Goal: Task Accomplishment & Management: Manage account settings

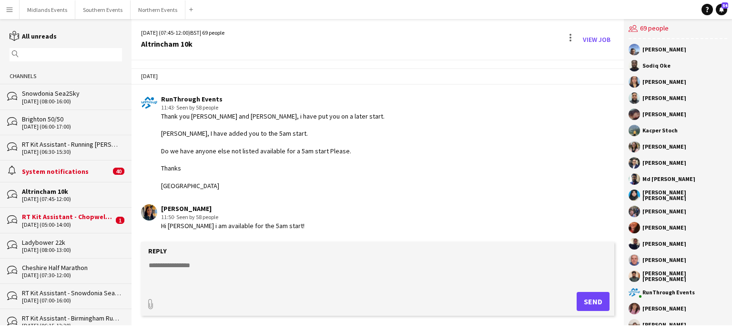
scroll to position [2223, 0]
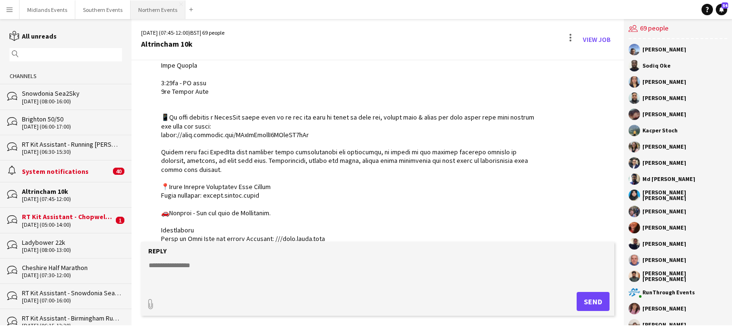
click at [161, 13] on button "Northern Events Close" at bounding box center [158, 9] width 55 height 19
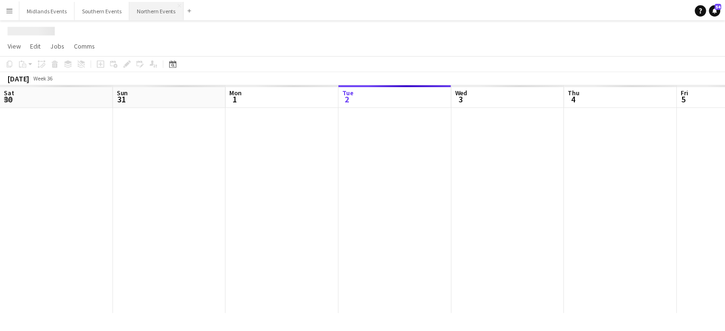
scroll to position [0, 228]
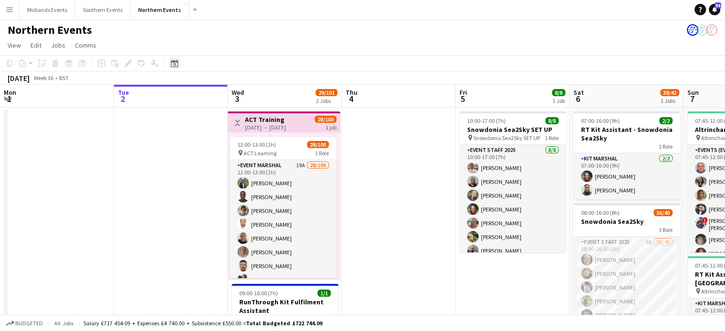
click at [174, 65] on icon at bounding box center [174, 64] width 3 height 3
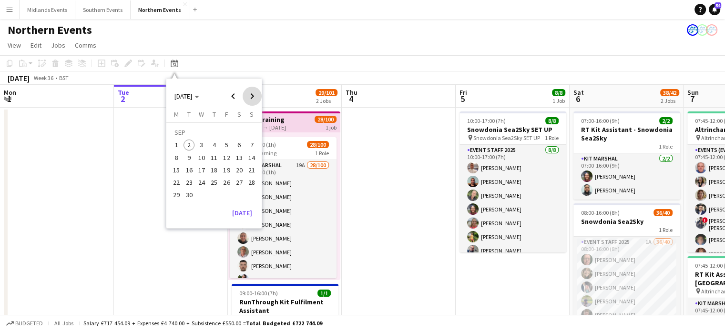
click at [251, 95] on span "Next month" at bounding box center [252, 96] width 19 height 19
click at [231, 95] on span "Previous month" at bounding box center [232, 96] width 19 height 19
click at [251, 183] on span "28" at bounding box center [251, 182] width 11 height 11
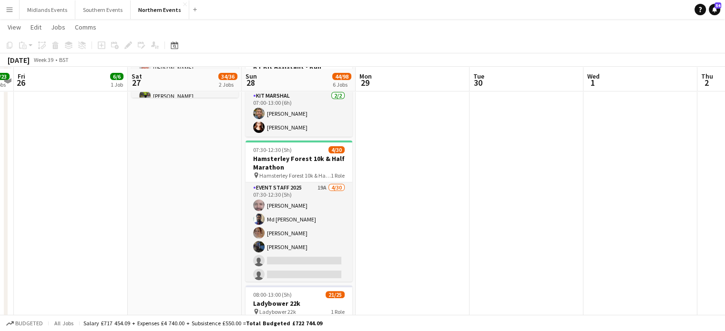
scroll to position [248, 0]
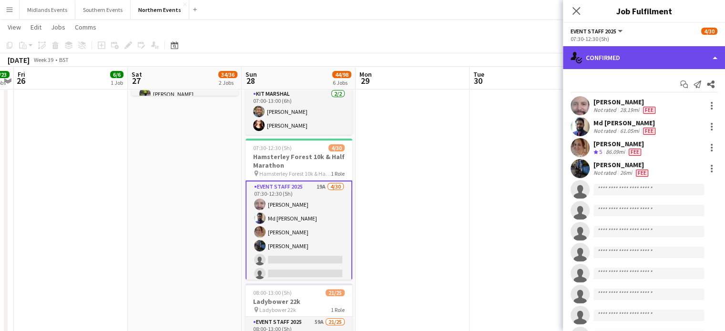
click at [638, 57] on div "single-neutral-actions-check-2 Confirmed" at bounding box center [644, 57] width 162 height 23
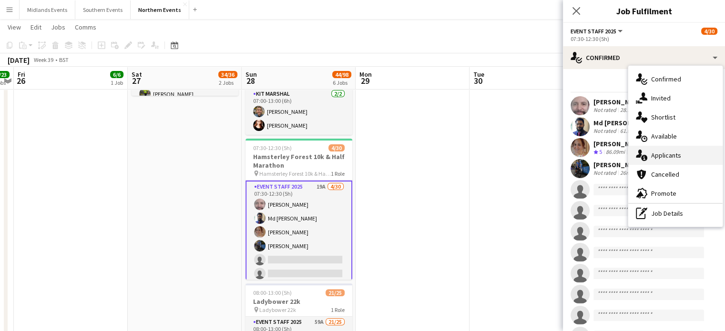
click at [671, 156] on span "Applicants" at bounding box center [666, 155] width 30 height 9
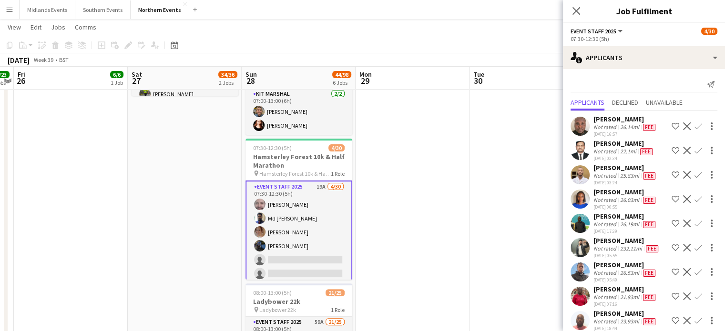
click at [694, 129] on app-icon "Confirm" at bounding box center [698, 126] width 8 height 8
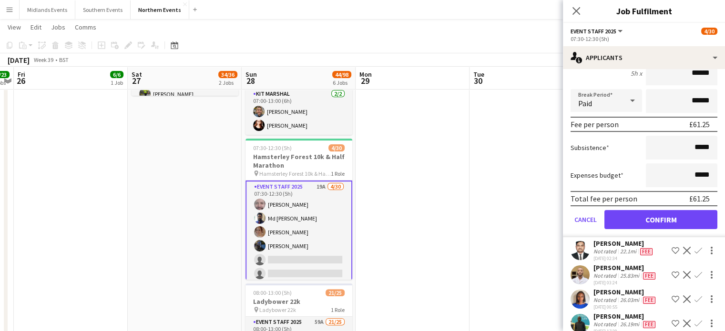
scroll to position [112, 0]
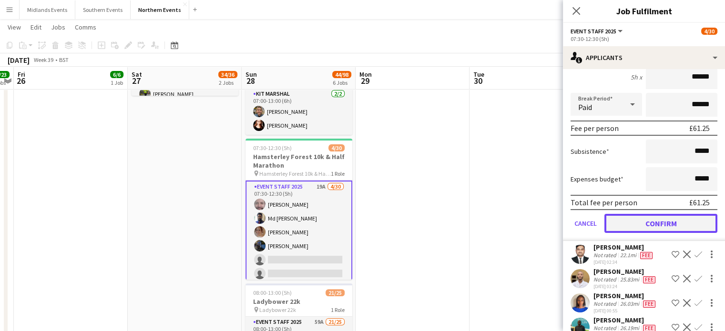
click at [673, 221] on button "Confirm" at bounding box center [660, 223] width 113 height 19
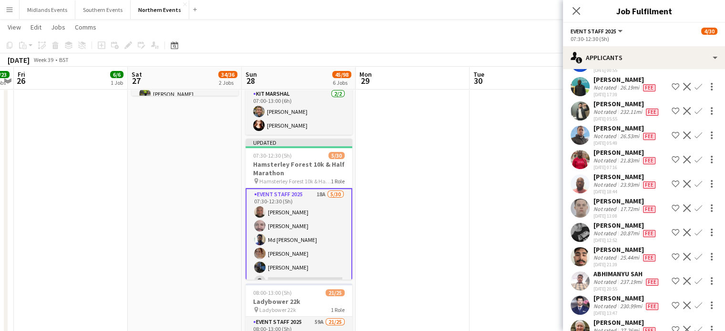
scroll to position [0, 0]
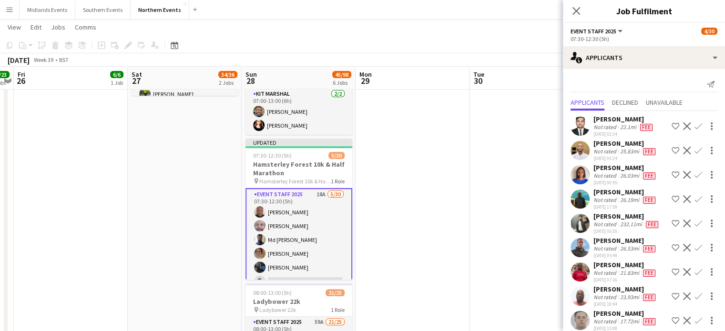
click at [694, 124] on app-icon "Confirm" at bounding box center [698, 126] width 8 height 8
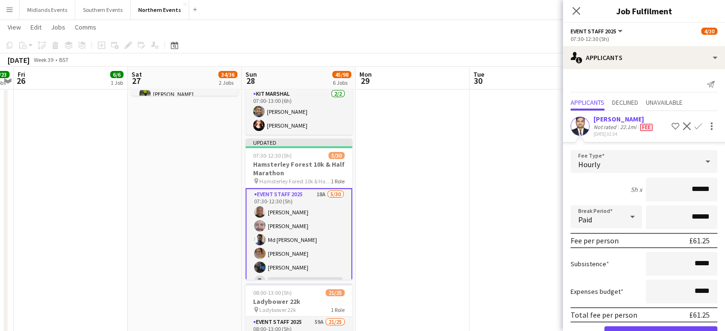
scroll to position [118, 0]
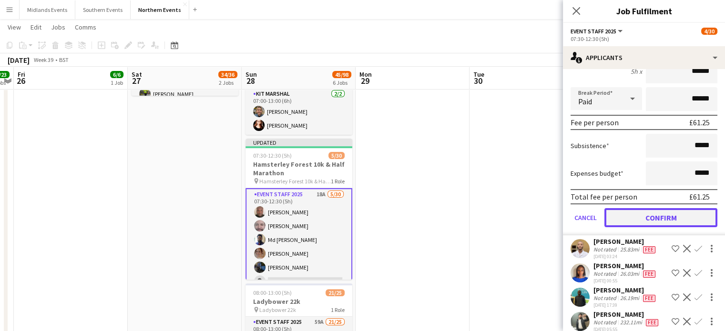
click at [679, 215] on button "Confirm" at bounding box center [660, 217] width 113 height 19
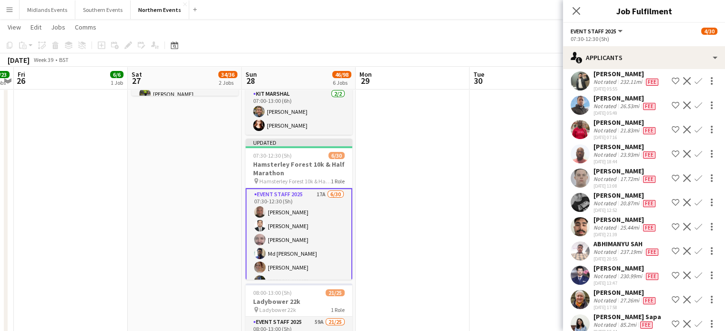
scroll to position [0, 0]
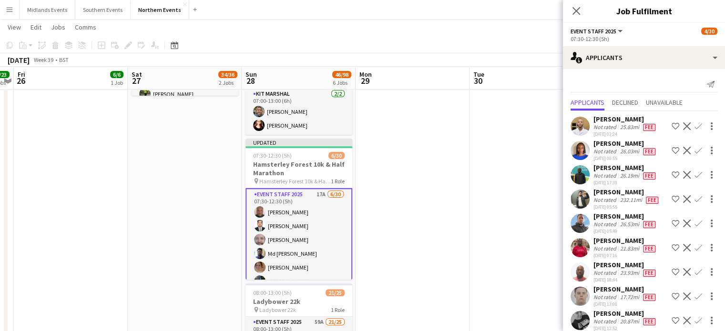
click at [690, 119] on div "Israel Egede Not rated 25.83mi Fee 14-06-2025 03:24 Shortlist crew Decline Conf…" at bounding box center [644, 126] width 162 height 22
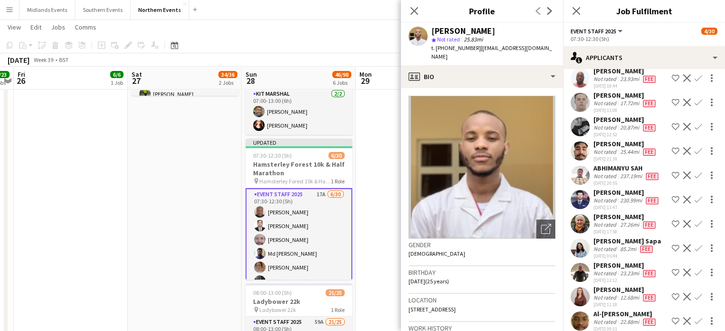
scroll to position [204, 0]
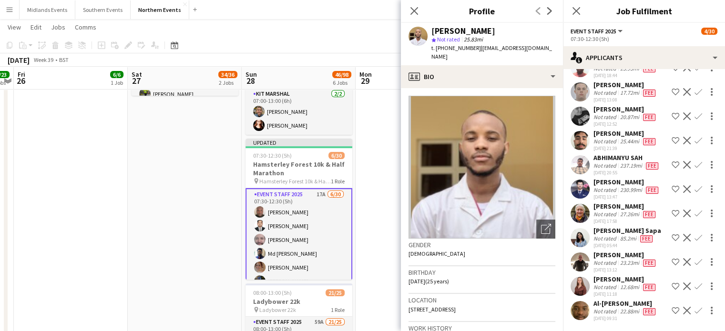
click at [692, 215] on button "Confirm" at bounding box center [697, 213] width 11 height 11
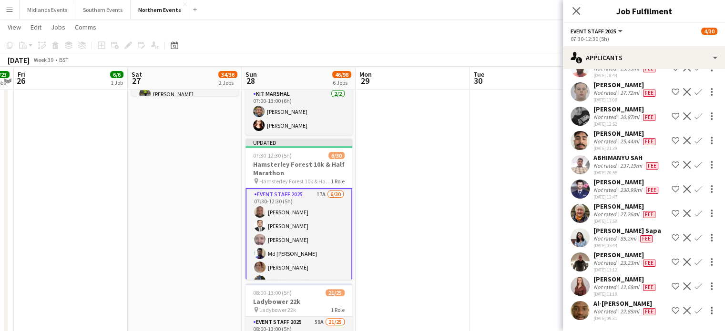
click at [692, 219] on button "Confirm" at bounding box center [697, 213] width 11 height 11
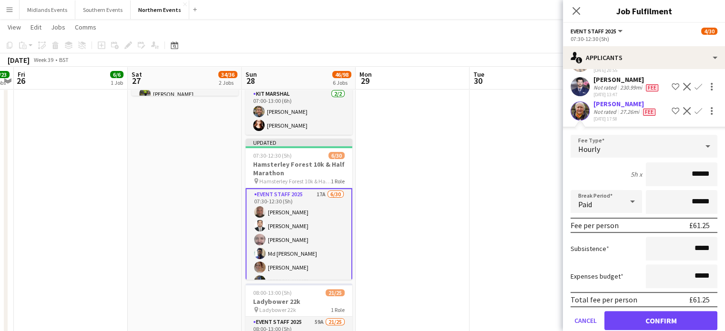
scroll to position [419, 0]
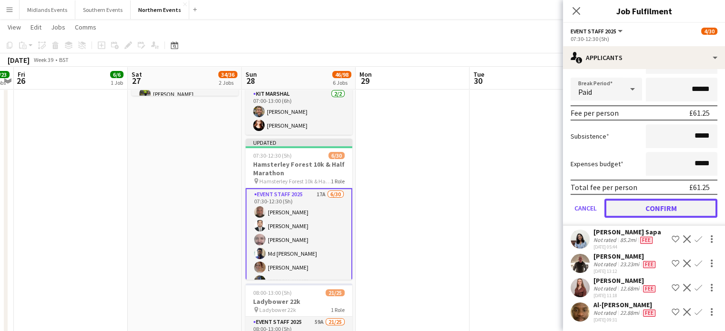
click at [673, 201] on button "Confirm" at bounding box center [660, 208] width 113 height 19
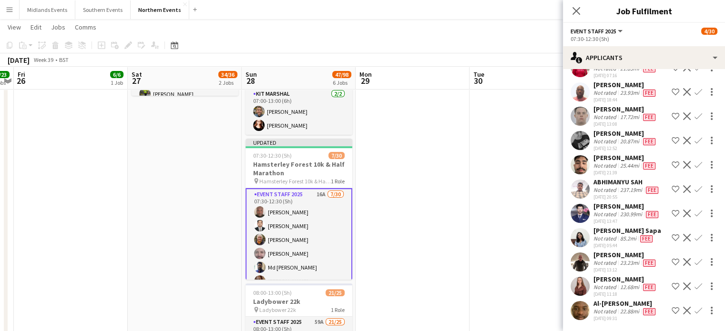
scroll to position [181, 0]
click at [694, 259] on app-icon "Confirm" at bounding box center [698, 262] width 8 height 8
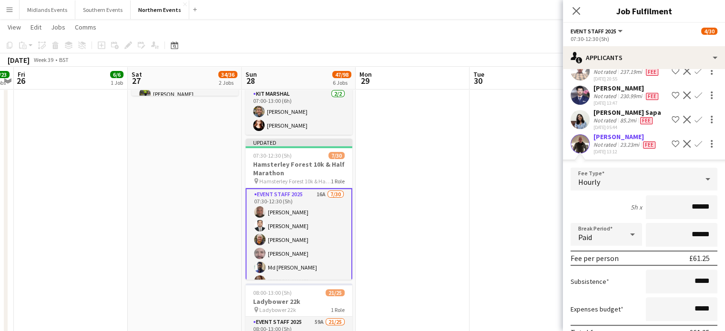
scroll to position [396, 0]
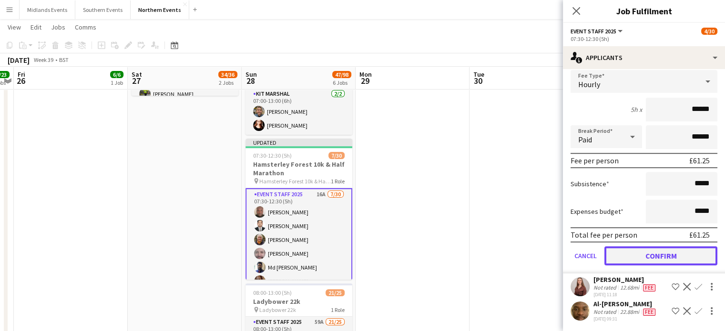
click at [683, 259] on button "Confirm" at bounding box center [660, 255] width 113 height 19
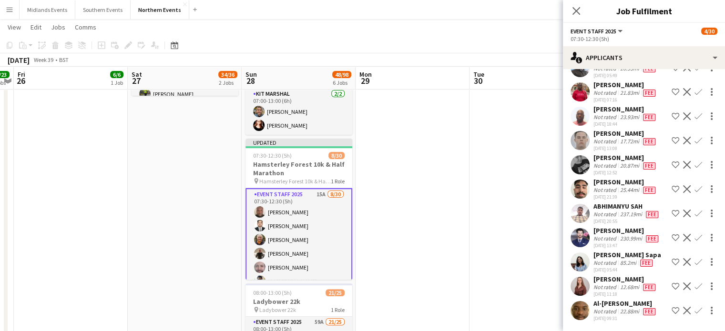
click at [694, 287] on app-icon "Confirm" at bounding box center [698, 287] width 8 height 8
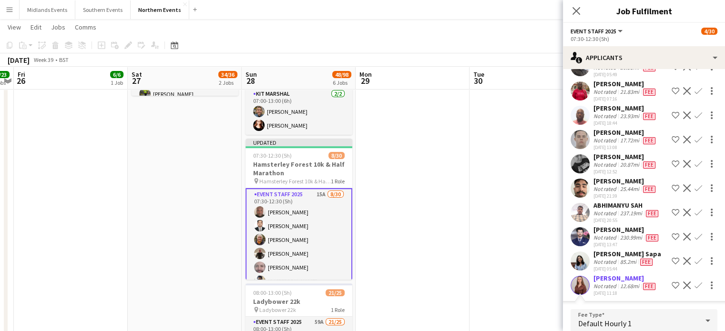
scroll to position [307, 0]
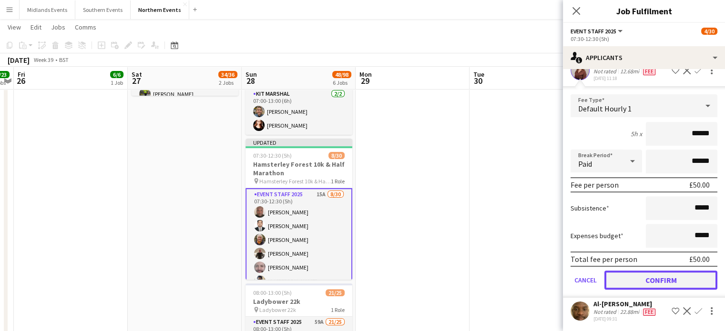
click at [689, 275] on button "Confirm" at bounding box center [660, 280] width 113 height 19
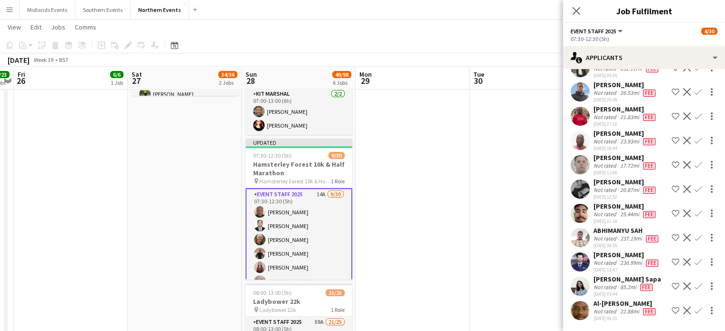
scroll to position [133, 0]
click at [694, 169] on app-icon "Confirm" at bounding box center [698, 165] width 8 height 8
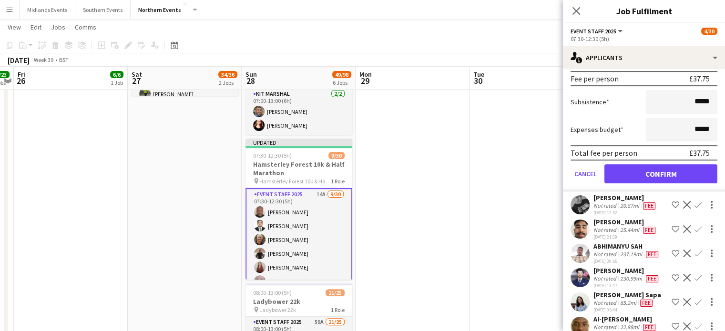
scroll to position [348, 0]
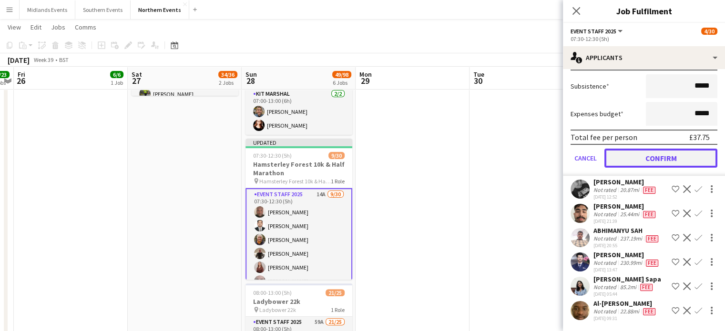
click at [673, 159] on button "Confirm" at bounding box center [660, 158] width 113 height 19
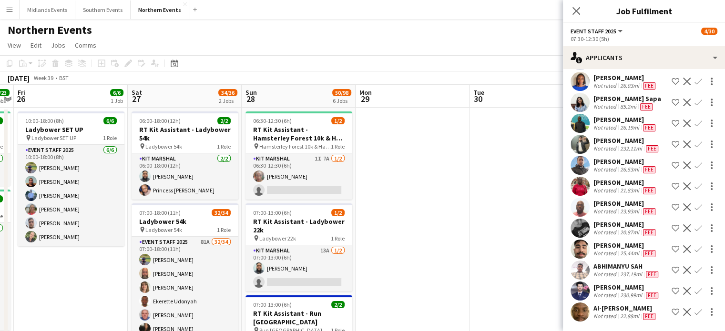
scroll to position [0, 0]
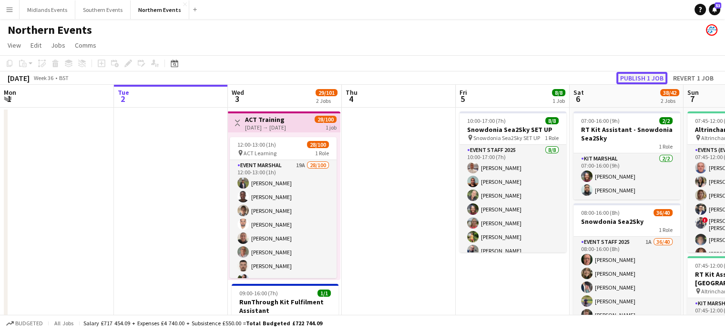
click at [634, 78] on button "Publish 1 job" at bounding box center [641, 78] width 51 height 12
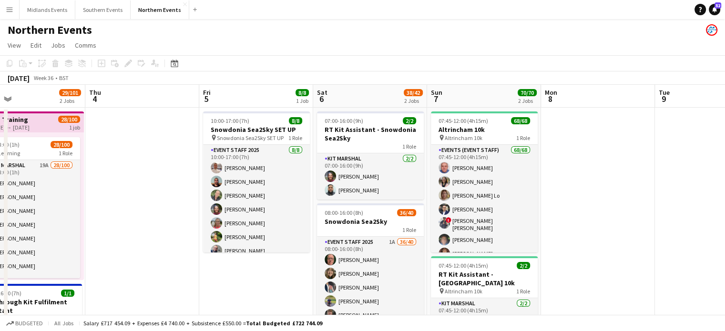
drag, startPoint x: 639, startPoint y: 274, endPoint x: 382, endPoint y: 294, distance: 257.1
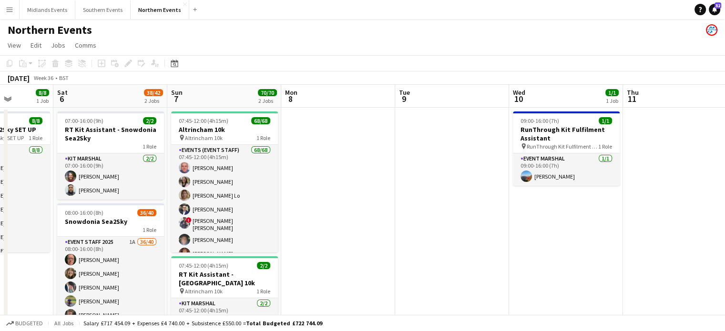
drag, startPoint x: 382, startPoint y: 294, endPoint x: 430, endPoint y: 274, distance: 51.5
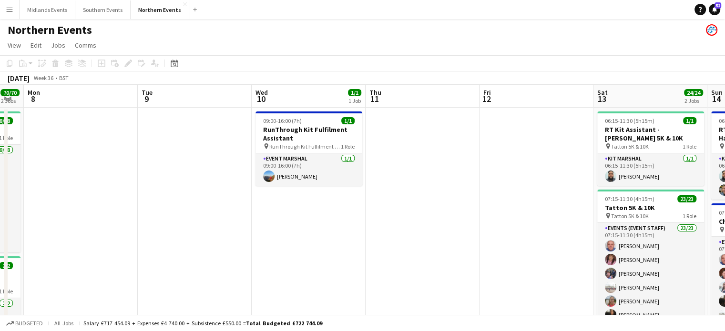
drag, startPoint x: 635, startPoint y: 244, endPoint x: 403, endPoint y: 260, distance: 232.6
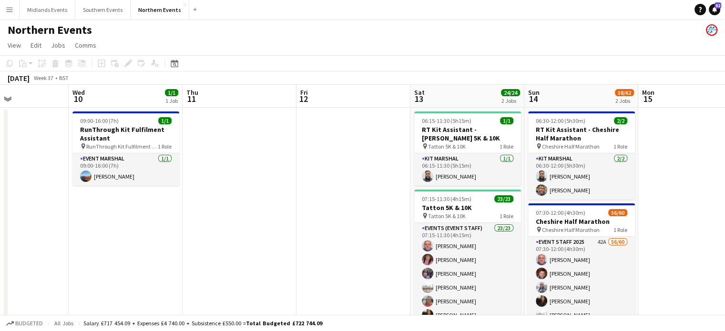
scroll to position [0, 401]
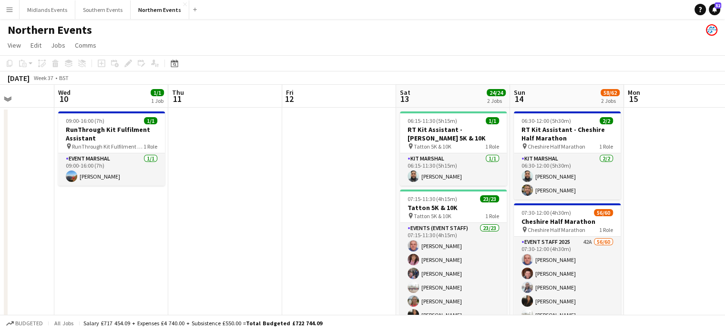
drag, startPoint x: 510, startPoint y: 272, endPoint x: 313, endPoint y: 289, distance: 198.0
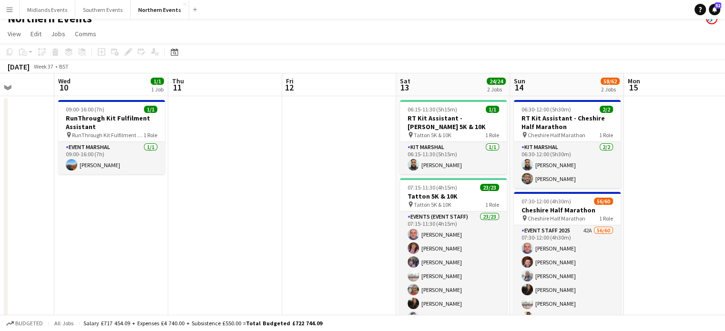
scroll to position [9, 0]
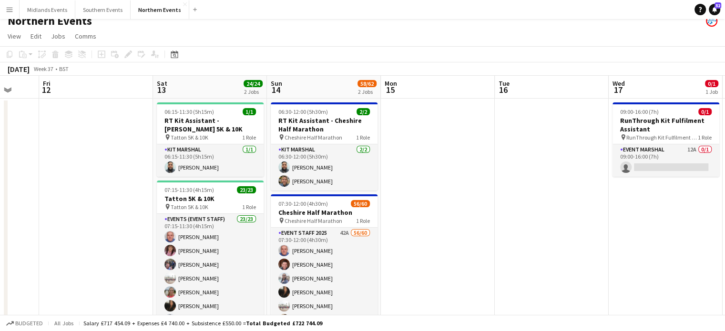
drag, startPoint x: 706, startPoint y: 116, endPoint x: 451, endPoint y: 147, distance: 256.9
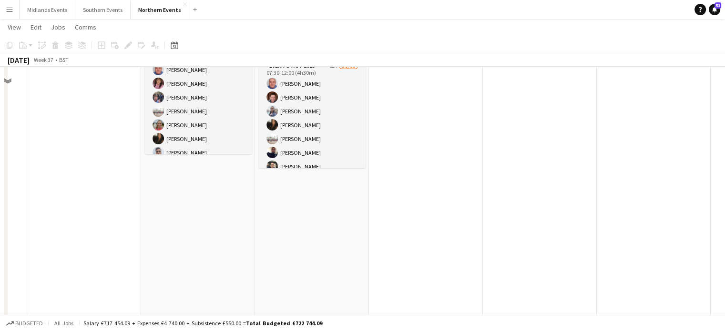
scroll to position [94, 0]
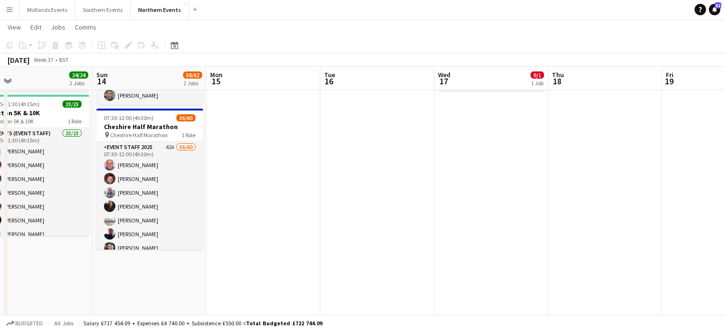
drag, startPoint x: 676, startPoint y: 154, endPoint x: 524, endPoint y: 183, distance: 155.1
click at [524, 183] on app-calendar-viewport "Wed 10 1/1 1 Job Thu 11 Fri 12 Sat 13 24/24 2 Jobs Sun 14 58/62 2 Jobs Mon 15 T…" at bounding box center [362, 255] width 725 height 624
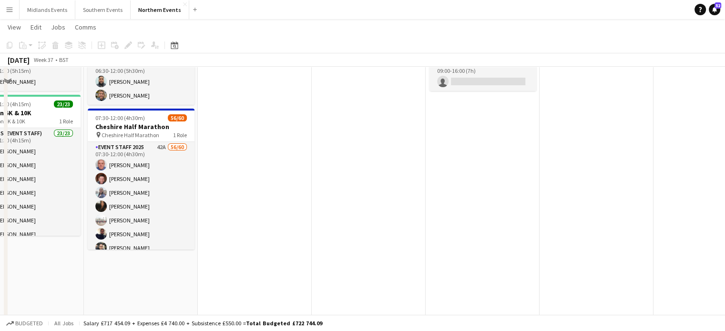
scroll to position [0, 0]
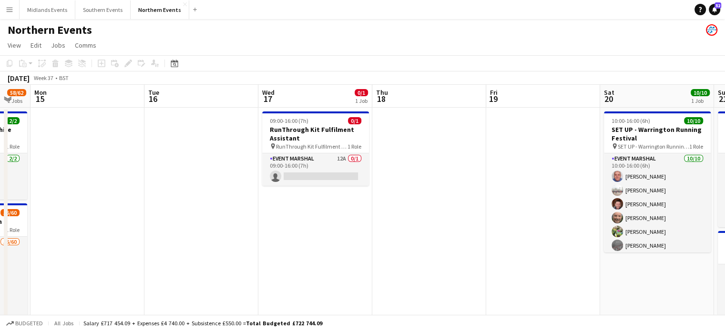
drag, startPoint x: 671, startPoint y: 144, endPoint x: 494, endPoint y: 148, distance: 176.8
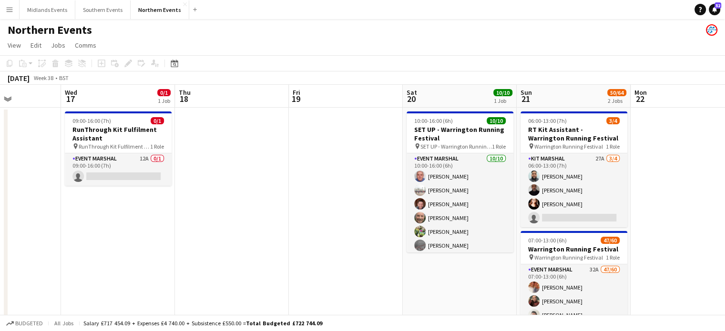
drag, startPoint x: 648, startPoint y: 260, endPoint x: 459, endPoint y: 278, distance: 189.5
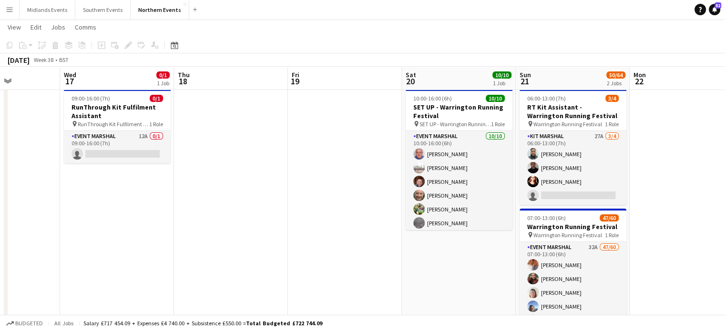
scroll to position [0, 0]
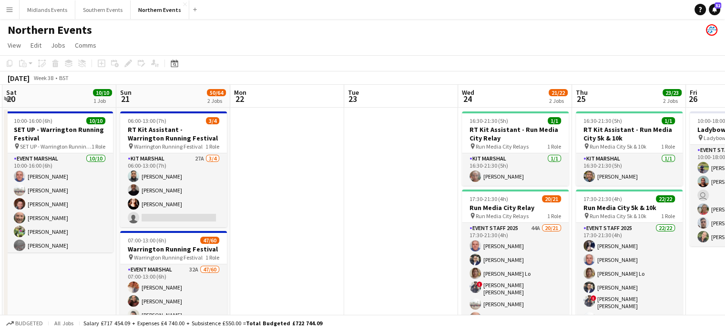
drag, startPoint x: 692, startPoint y: 160, endPoint x: 294, endPoint y: 194, distance: 399.9
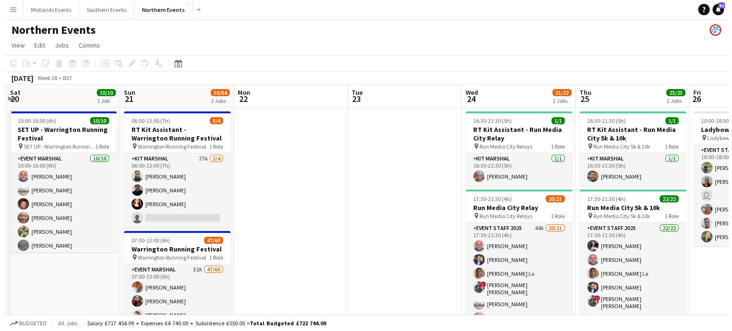
scroll to position [0, 338]
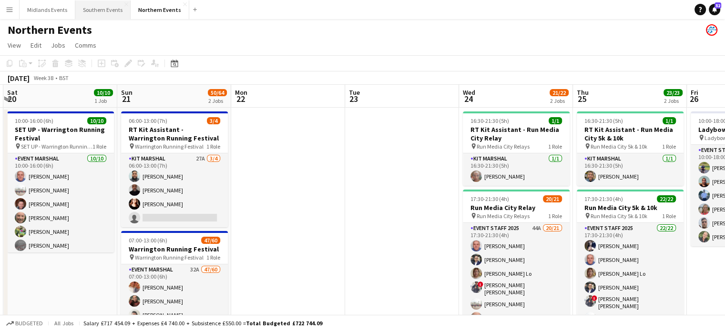
click at [100, 5] on button "Southern Events Close" at bounding box center [102, 9] width 55 height 19
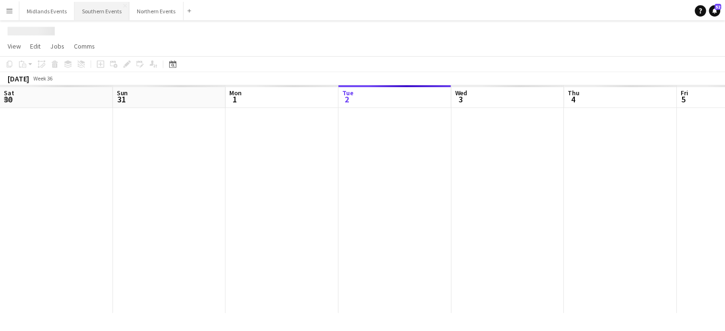
scroll to position [0, 228]
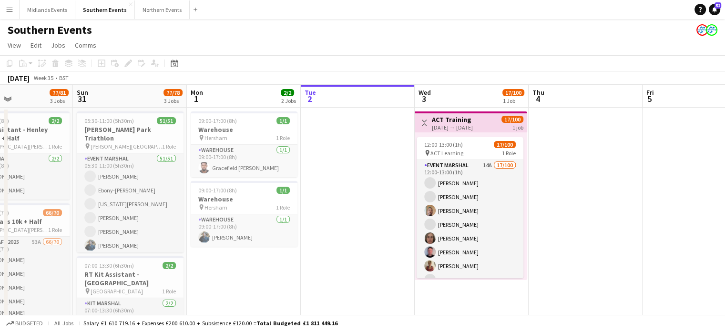
drag, startPoint x: 170, startPoint y: 164, endPoint x: 356, endPoint y: 189, distance: 187.9
click at [356, 189] on app-calendar-viewport "Thu 28 3/3 3 Jobs Fri 29 4/4 1 Job Sat 30 77/81 3 Jobs Sun 31 77/78 3 Jobs Mon …" at bounding box center [362, 297] width 725 height 425
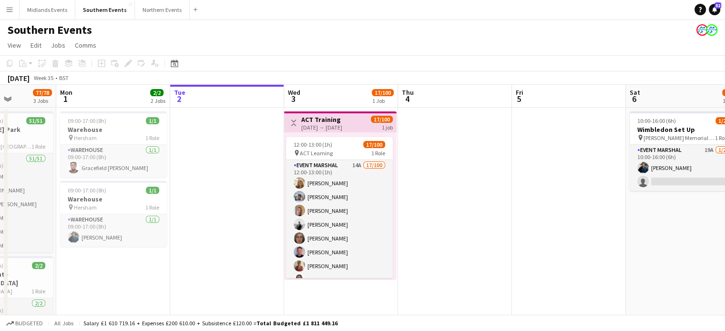
drag, startPoint x: 340, startPoint y: 189, endPoint x: 181, endPoint y: 223, distance: 163.1
click at [181, 223] on app-calendar-viewport "Thu 28 3/3 3 Jobs Fri 29 4/4 1 Job Sat 30 77/81 3 Jobs Sun 31 77/78 3 Jobs Mon …" at bounding box center [362, 297] width 725 height 425
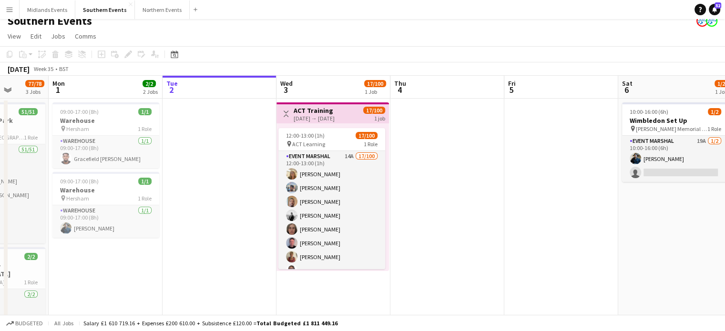
scroll to position [0, 0]
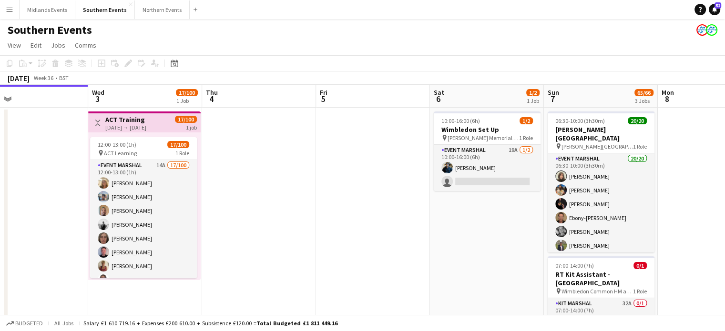
drag, startPoint x: 563, startPoint y: 166, endPoint x: 372, endPoint y: 183, distance: 191.9
click at [372, 183] on app-calendar-viewport "Sat 30 77/81 3 Jobs Sun 31 77/78 3 Jobs Mon 1 2/2 2 Jobs Tue 2 Wed 3 17/100 1 J…" at bounding box center [362, 297] width 725 height 425
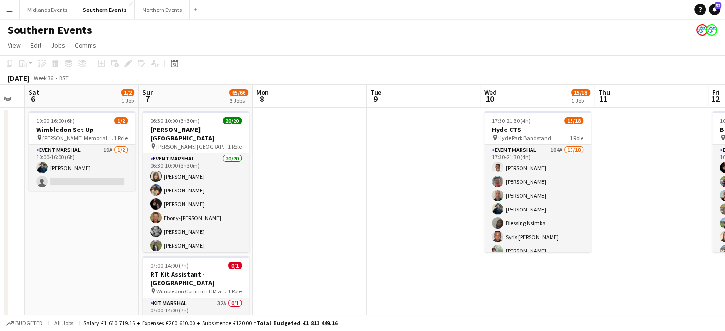
drag, startPoint x: 665, startPoint y: 151, endPoint x: 257, endPoint y: 209, distance: 412.0
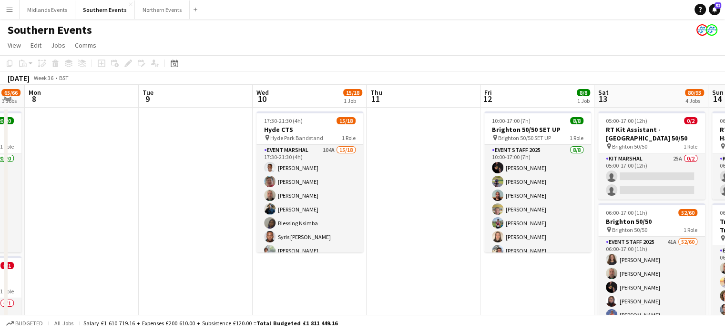
scroll to position [0, 245]
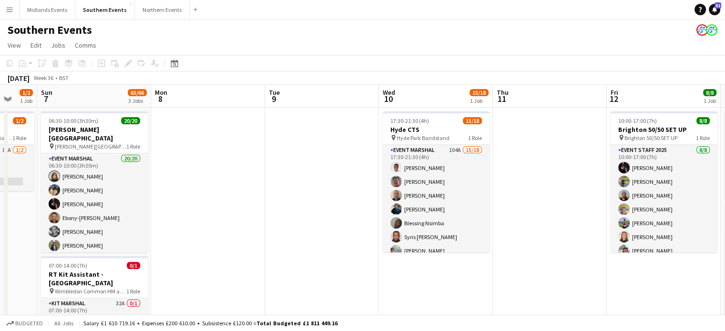
drag, startPoint x: 566, startPoint y: 180, endPoint x: 489, endPoint y: 181, distance: 76.3
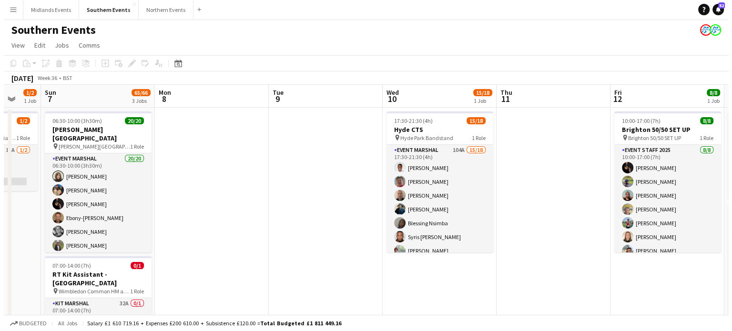
scroll to position [0, 321]
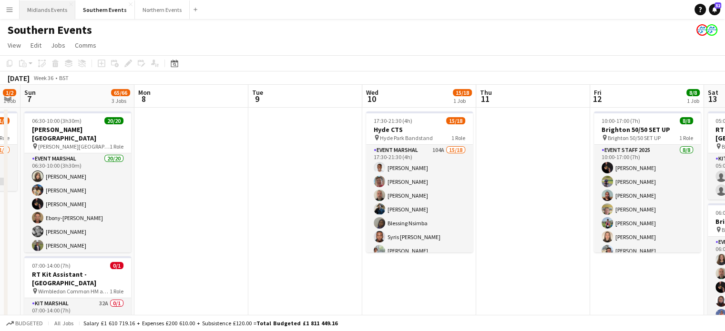
click at [32, 10] on button "Midlands Events Close" at bounding box center [48, 9] width 56 height 19
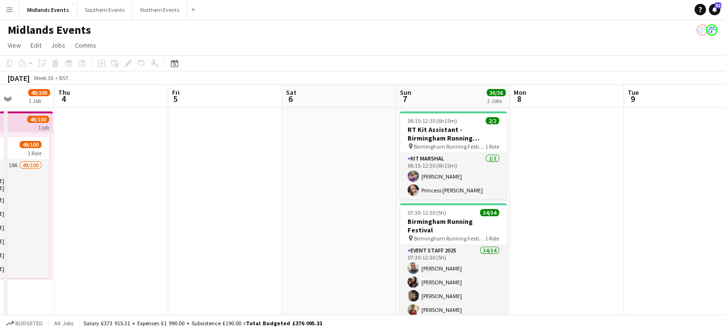
scroll to position [0, 288]
drag, startPoint x: 623, startPoint y: 226, endPoint x: 335, endPoint y: 224, distance: 288.3
click at [335, 224] on app-calendar-viewport "Mon 1 Tue 2 Wed 3 49/100 1 Job Thu 4 Fri 5 Sat 6 Sun 7 36/36 2 Jobs Mon 8 Tue 9…" at bounding box center [362, 247] width 725 height 324
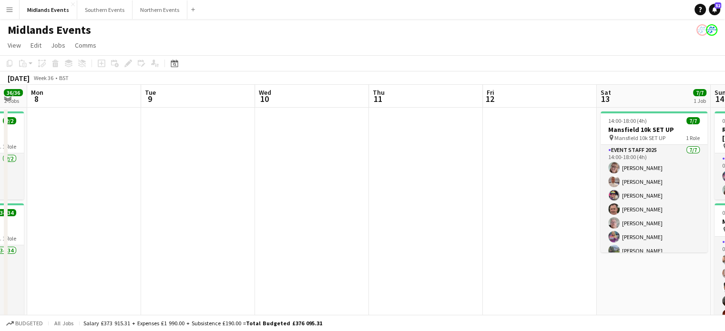
drag, startPoint x: 564, startPoint y: 218, endPoint x: 82, endPoint y: 207, distance: 481.9
click at [82, 207] on app-calendar-viewport "Fri 5 Sat 6 Sun 7 36/36 2 Jobs Mon 8 Tue 9 Wed 10 Thu 11 Fri 12 Sat 13 7/7 1 Jo…" at bounding box center [362, 247] width 725 height 324
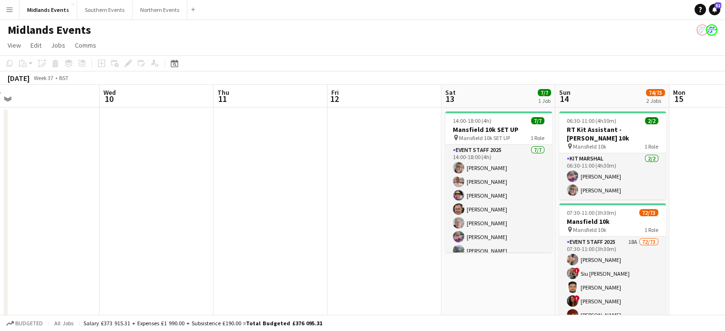
scroll to position [0, 360]
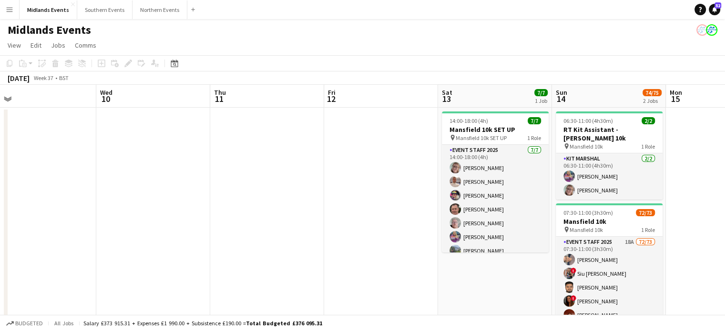
drag, startPoint x: 258, startPoint y: 203, endPoint x: 99, endPoint y: 217, distance: 159.3
click at [99, 217] on app-calendar-viewport "Sat 6 Sun 7 36/36 2 Jobs Mon 8 Tue 9 Wed 10 Thu 11 Fri 12 Sat 13 7/7 1 Job Sun …" at bounding box center [362, 247] width 725 height 324
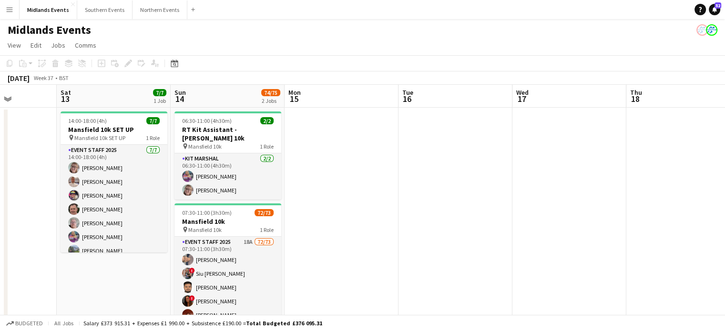
drag, startPoint x: 488, startPoint y: 302, endPoint x: 68, endPoint y: 329, distance: 421.2
click at [68, 329] on app-board "Midlands Events View Day view expanded Day view collapsed Month view Date picke…" at bounding box center [362, 222] width 725 height 406
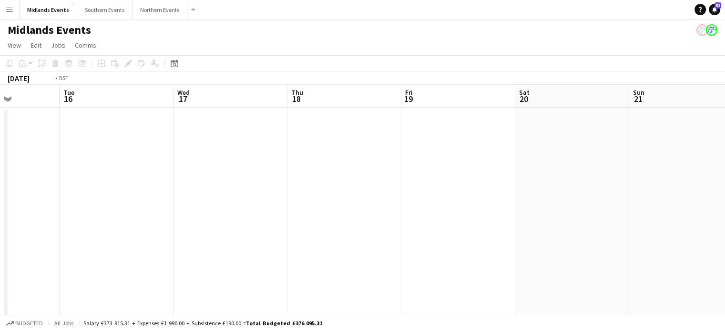
drag, startPoint x: 553, startPoint y: 264, endPoint x: 207, endPoint y: 282, distance: 345.9
click at [207, 282] on app-calendar-viewport "Fri 12 Sat 13 7/7 1 Job Sun 14 74/75 2 Jobs Mon 15 Tue 16 Wed 17 Thu 18 Fri 19 …" at bounding box center [362, 247] width 725 height 324
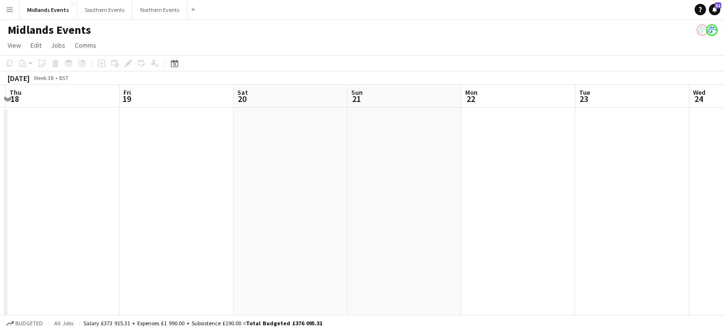
drag, startPoint x: 593, startPoint y: 254, endPoint x: 343, endPoint y: 263, distance: 250.3
click at [343, 263] on app-calendar-viewport "Mon 15 Tue 16 Wed 17 Thu 18 Fri 19 Sat 20 Sun 21 Mon 22 Tue 23 Wed 24 Thu 25 Fr…" at bounding box center [362, 247] width 725 height 324
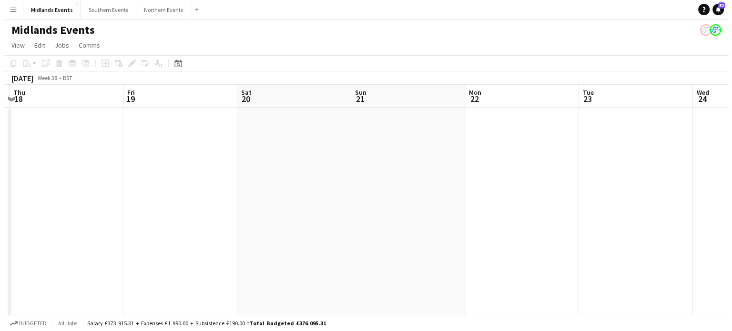
scroll to position [0, 343]
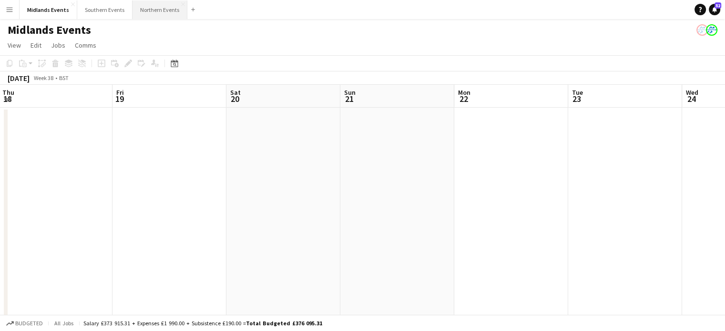
click at [165, 7] on button "Northern Events Close" at bounding box center [159, 9] width 55 height 19
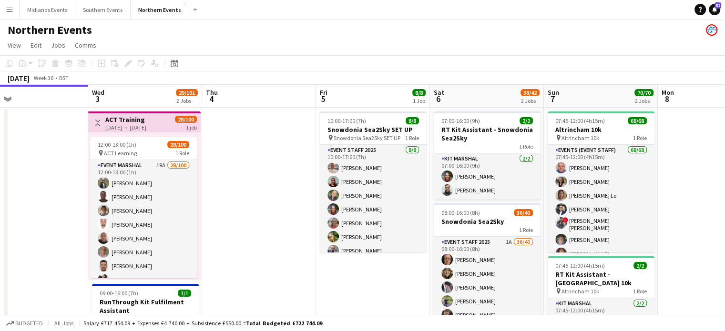
scroll to position [0, 404]
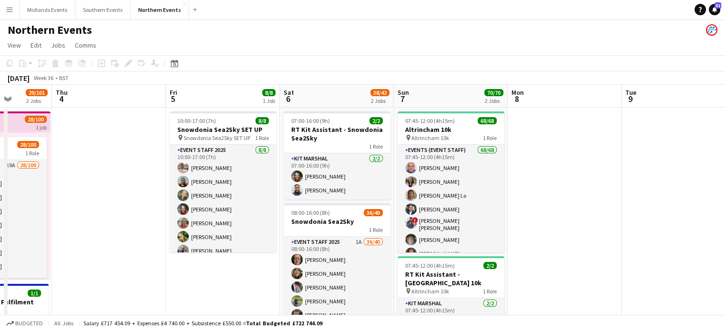
drag, startPoint x: 522, startPoint y: 276, endPoint x: 233, endPoint y: 235, distance: 292.6
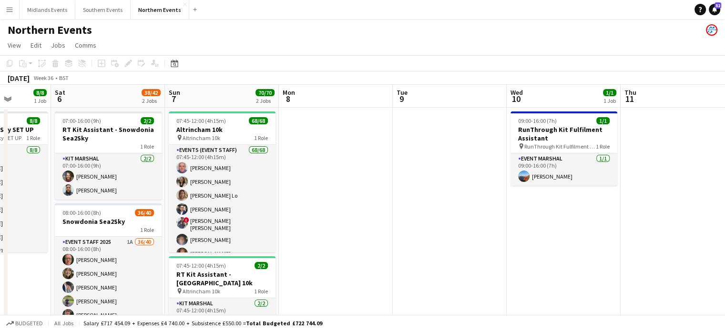
scroll to position [0, 422]
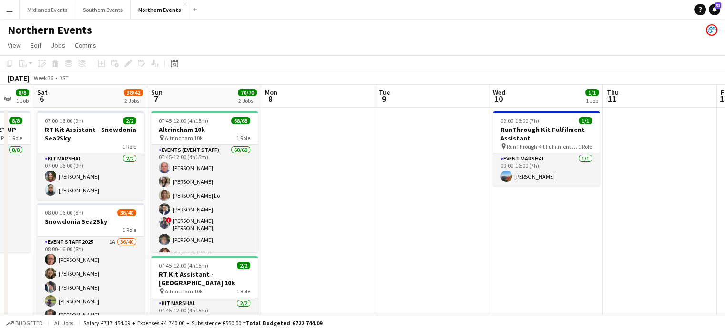
drag, startPoint x: 673, startPoint y: 219, endPoint x: 426, endPoint y: 200, distance: 247.1
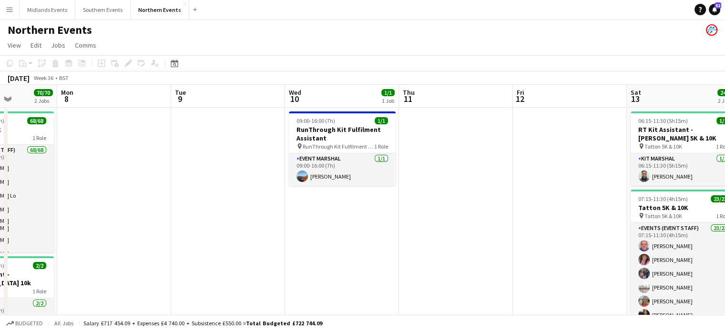
drag, startPoint x: 646, startPoint y: 253, endPoint x: 417, endPoint y: 252, distance: 228.7
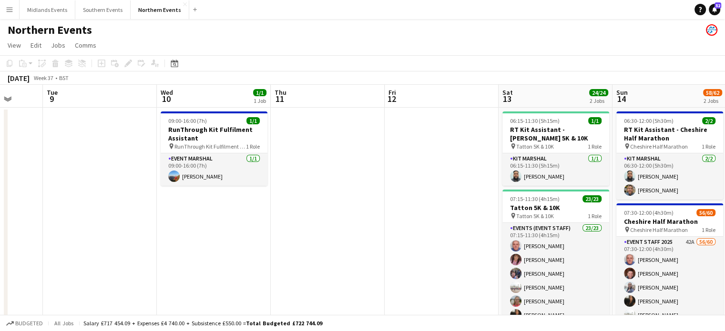
drag, startPoint x: 538, startPoint y: 265, endPoint x: 407, endPoint y: 253, distance: 132.1
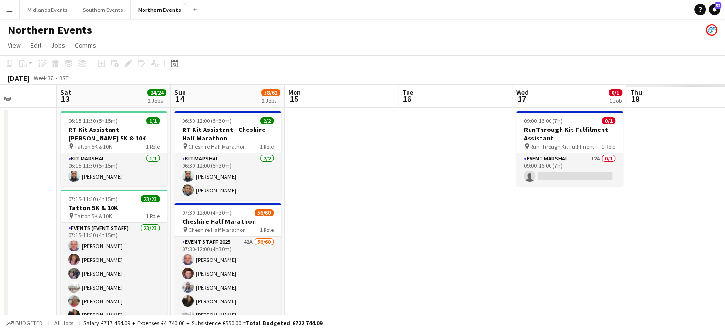
drag, startPoint x: 690, startPoint y: 212, endPoint x: 285, endPoint y: 220, distance: 405.1
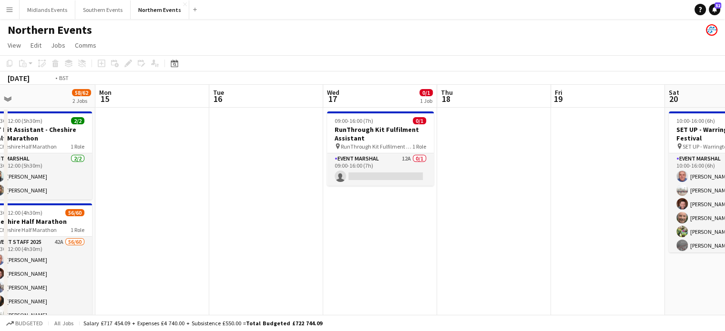
drag, startPoint x: 568, startPoint y: 193, endPoint x: 246, endPoint y: 194, distance: 322.1
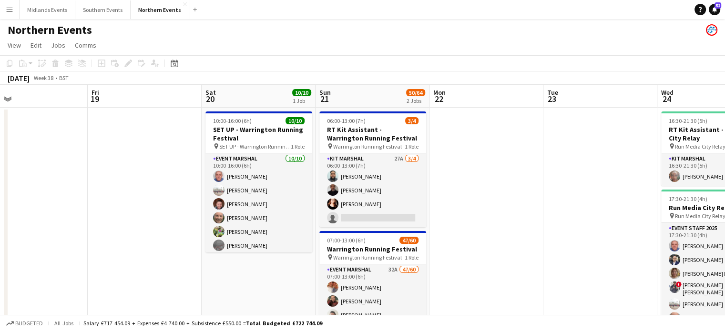
drag, startPoint x: 593, startPoint y: 263, endPoint x: 253, endPoint y: 294, distance: 341.7
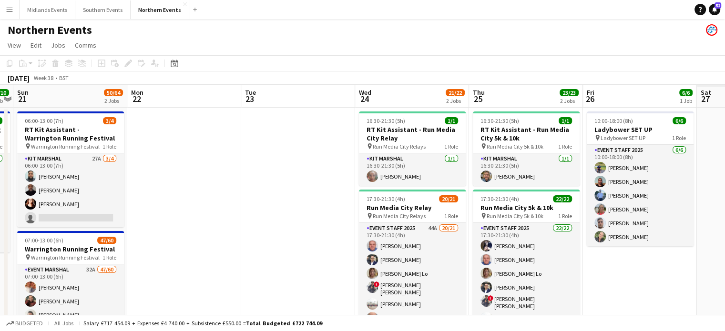
drag, startPoint x: 597, startPoint y: 234, endPoint x: 300, endPoint y: 253, distance: 297.0
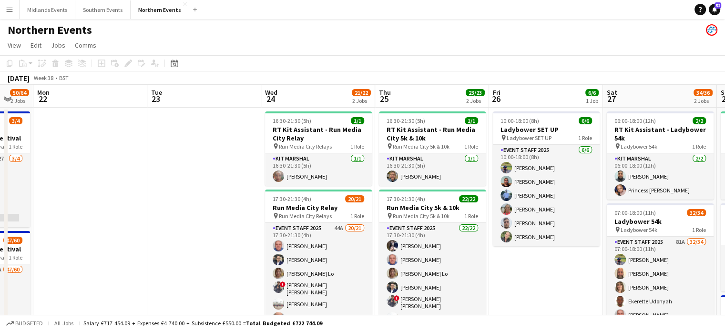
scroll to position [0, 428]
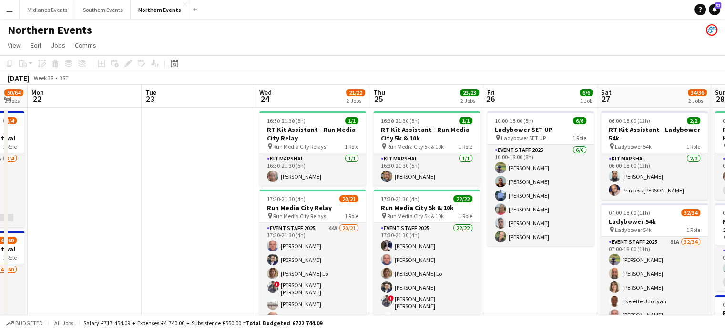
drag, startPoint x: 300, startPoint y: 253, endPoint x: 516, endPoint y: 264, distance: 216.1
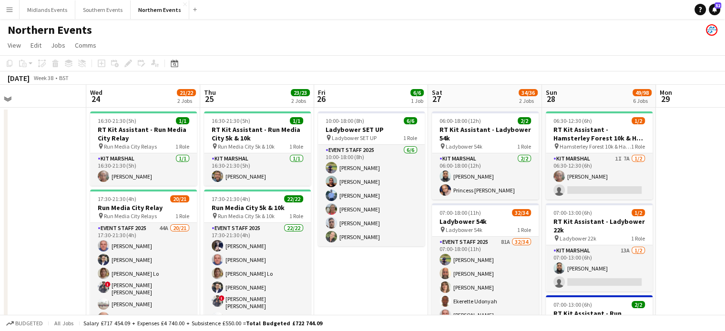
drag, startPoint x: 557, startPoint y: 287, endPoint x: 367, endPoint y: 293, distance: 190.2
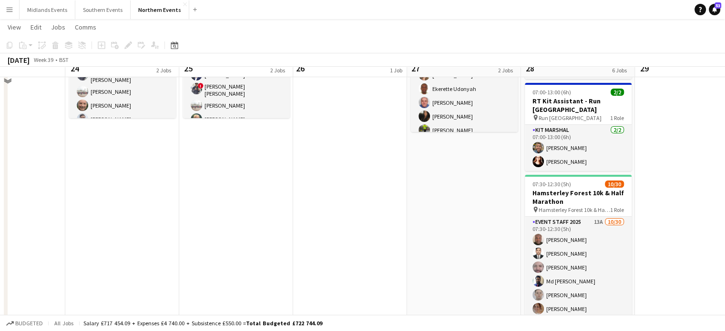
scroll to position [251, 0]
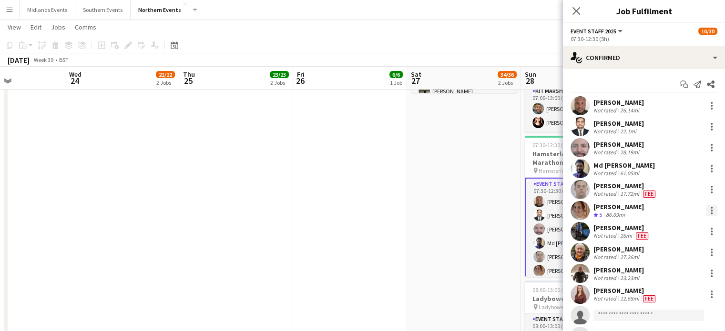
click at [706, 213] on div at bounding box center [711, 210] width 11 height 11
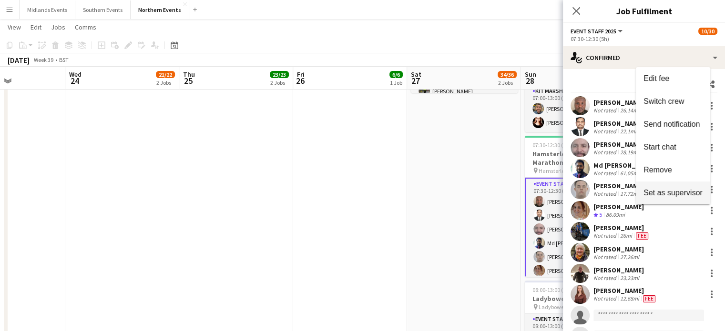
click at [684, 196] on span "Set as supervisor" at bounding box center [672, 193] width 59 height 8
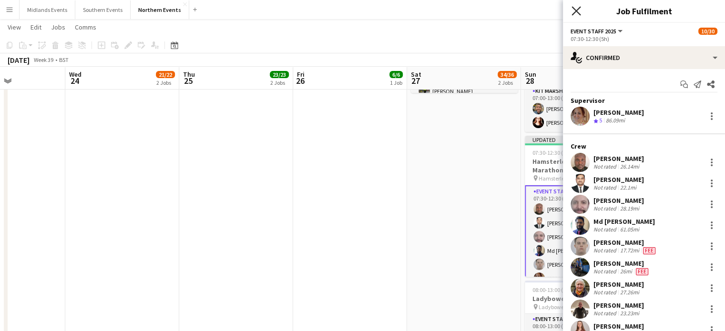
click at [575, 11] on icon at bounding box center [575, 10] width 9 height 9
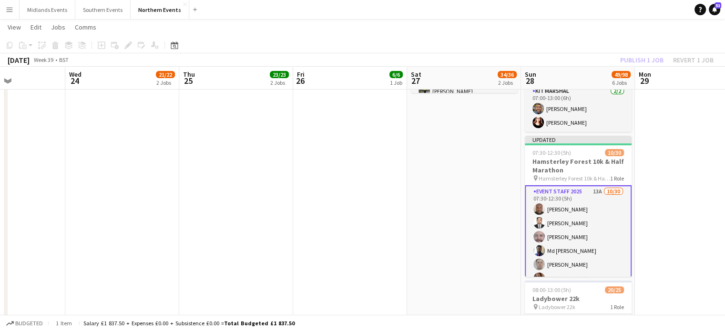
click at [648, 59] on div "Publish 1 job Revert 1 job" at bounding box center [667, 60] width 116 height 12
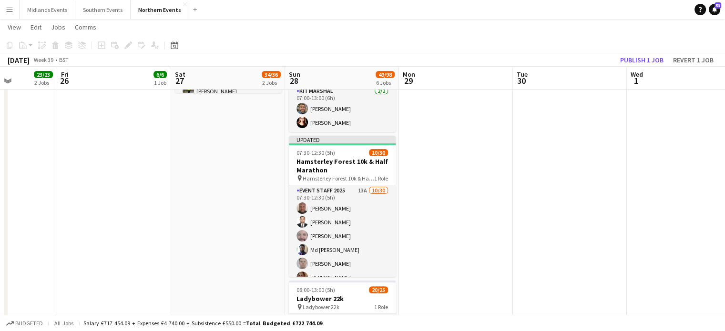
drag, startPoint x: 667, startPoint y: 152, endPoint x: 426, endPoint y: 166, distance: 241.1
click at [426, 166] on app-calendar-viewport "Mon 22 Tue 23 Wed 24 21/22 2 Jobs Thu 25 23/23 2 Jobs Fri 26 6/6 1 Job Sat 27 3…" at bounding box center [362, 231] width 725 height 889
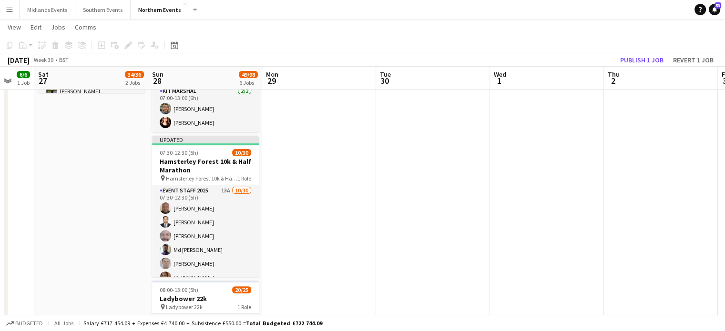
scroll to position [0, 422]
drag, startPoint x: 700, startPoint y: 177, endPoint x: 568, endPoint y: 209, distance: 136.3
click at [568, 209] on app-calendar-viewport "Tue 23 Wed 24 21/22 2 Jobs Thu 25 23/23 2 Jobs Fri 26 6/6 1 Job Sat 27 34/36 2 …" at bounding box center [362, 231] width 725 height 889
drag, startPoint x: 717, startPoint y: 131, endPoint x: 651, endPoint y: 61, distance: 96.1
click at [651, 61] on button "Publish 1 job" at bounding box center [641, 60] width 51 height 12
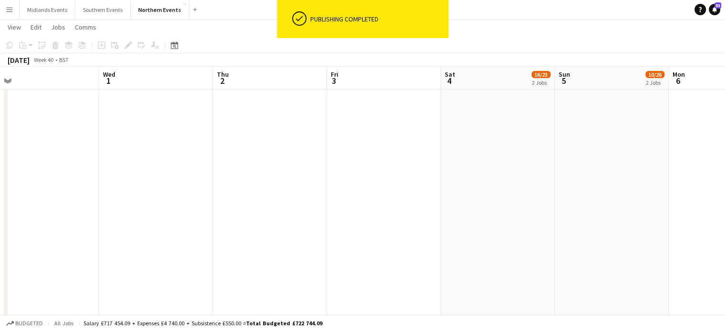
scroll to position [0, 360]
drag, startPoint x: 638, startPoint y: 132, endPoint x: 244, endPoint y: 145, distance: 394.3
click at [244, 145] on app-calendar-viewport "Sat 27 34/36 2 Jobs Sun 28 49/98 6 Jobs Mon 29 Tue 30 Wed 1 Thu 2 Fri 3 Sat 4 1…" at bounding box center [362, 231] width 725 height 889
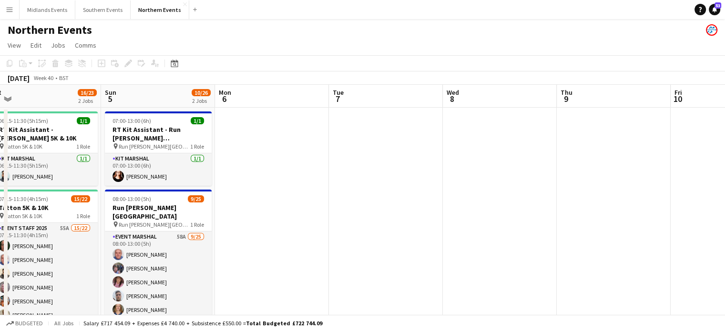
scroll to position [0, 391]
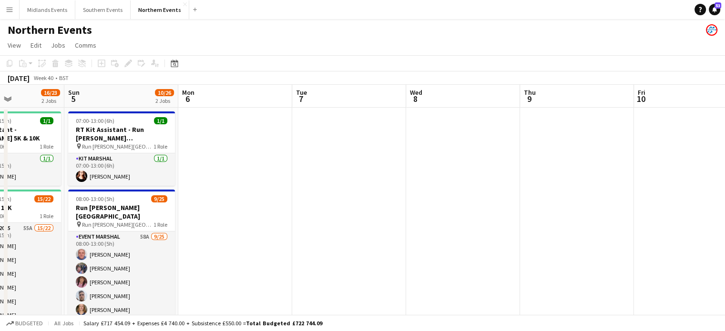
drag, startPoint x: 692, startPoint y: 193, endPoint x: 205, endPoint y: 212, distance: 486.9
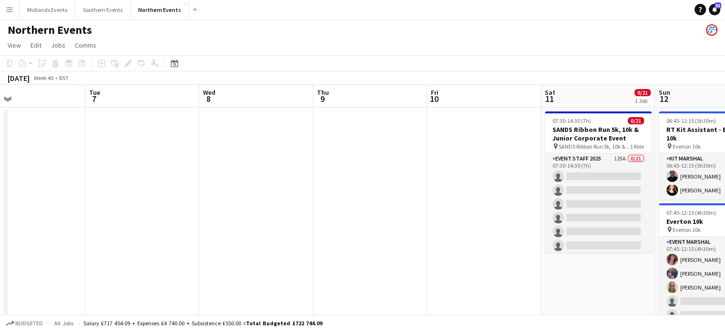
drag, startPoint x: 578, startPoint y: 224, endPoint x: 250, endPoint y: 310, distance: 338.3
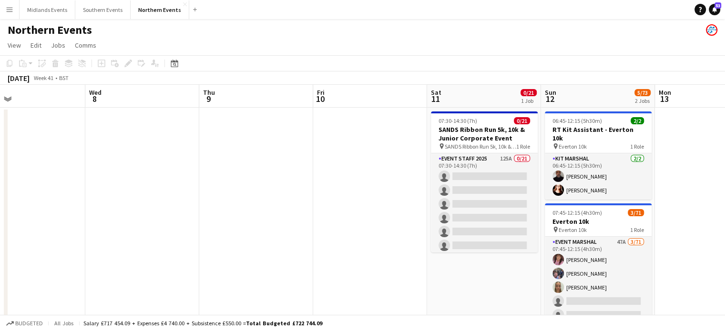
scroll to position [0, 377]
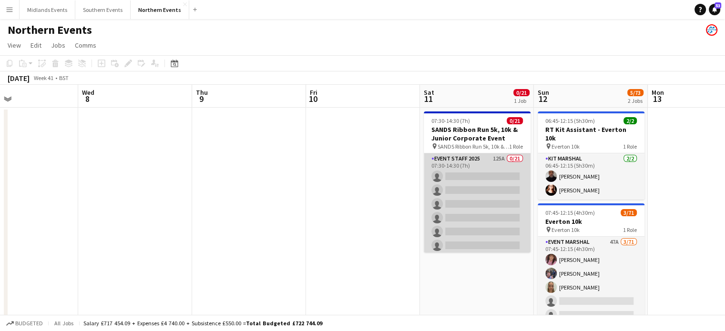
drag, startPoint x: 482, startPoint y: 201, endPoint x: 436, endPoint y: 198, distance: 45.8
click at [436, 198] on app-card-role "Event Staff 2025 125A 0/21 07:30-14:30 (7h) single-neutral-actions single-neutr…" at bounding box center [477, 307] width 107 height 309
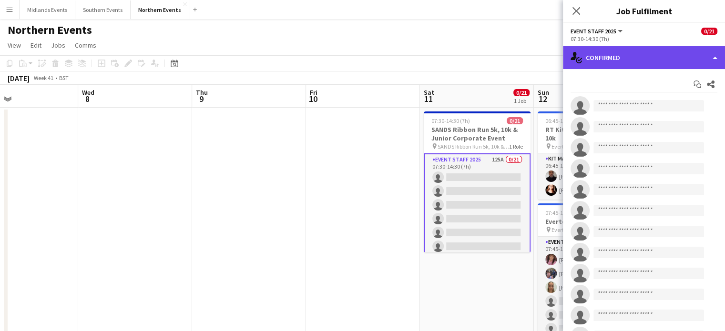
click at [629, 59] on div "single-neutral-actions-check-2 Confirmed" at bounding box center [644, 57] width 162 height 23
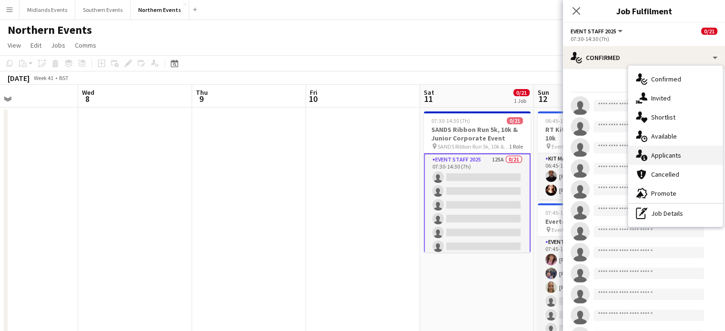
click at [667, 152] on span "Applicants" at bounding box center [666, 155] width 30 height 9
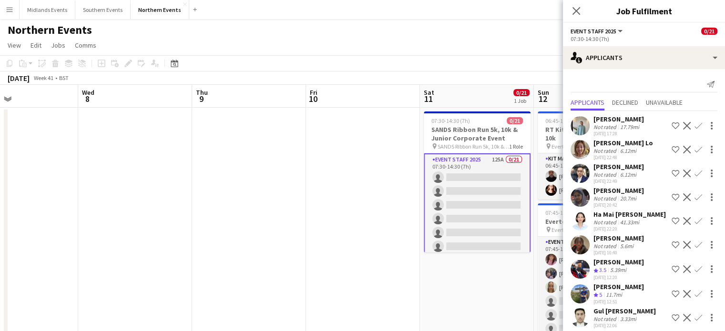
click at [624, 259] on div "[PERSON_NAME]" at bounding box center [618, 262] width 51 height 9
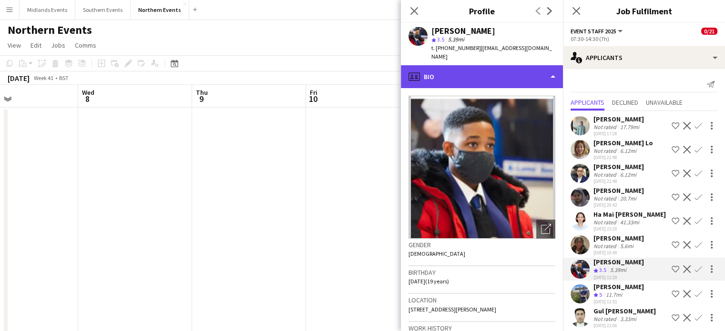
click at [495, 75] on div "profile Bio" at bounding box center [482, 76] width 162 height 23
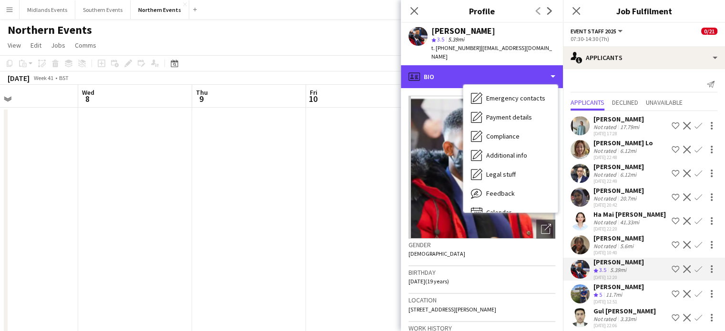
scroll to position [90, 0]
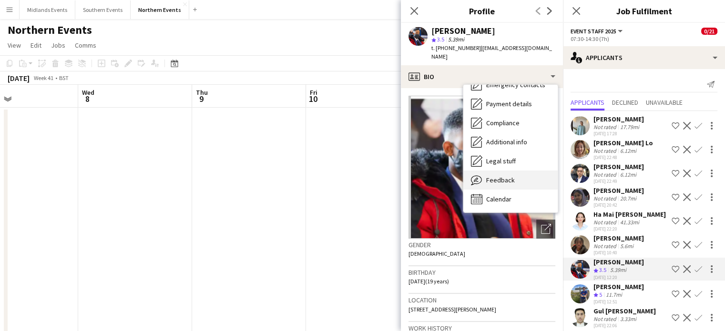
click at [532, 171] on div "Feedback Feedback" at bounding box center [510, 180] width 94 height 19
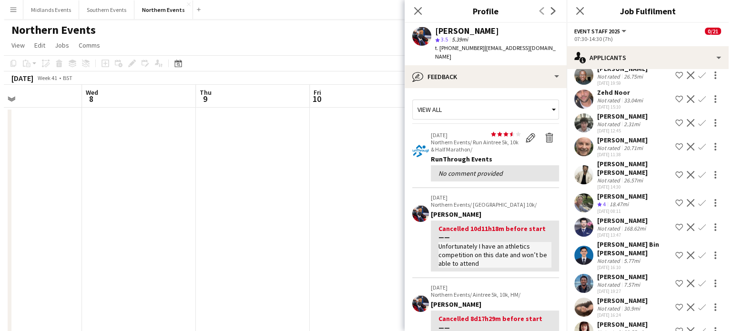
scroll to position [2893, 0]
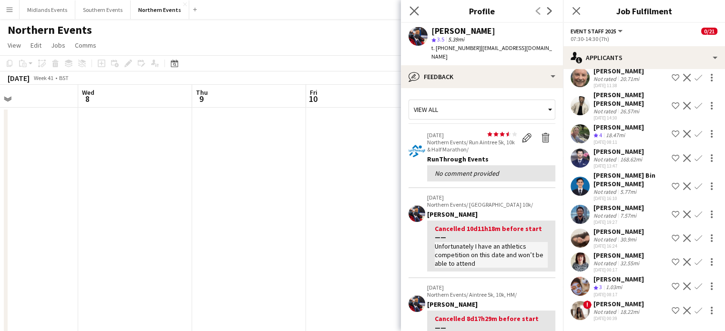
click at [419, 13] on app-icon "Close pop-in" at bounding box center [414, 11] width 14 height 14
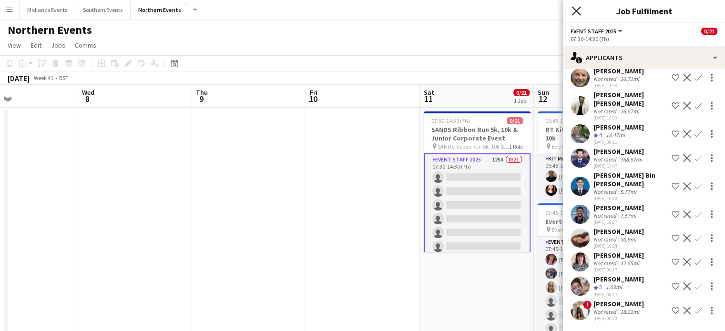
click at [576, 14] on icon "Close pop-in" at bounding box center [575, 10] width 9 height 9
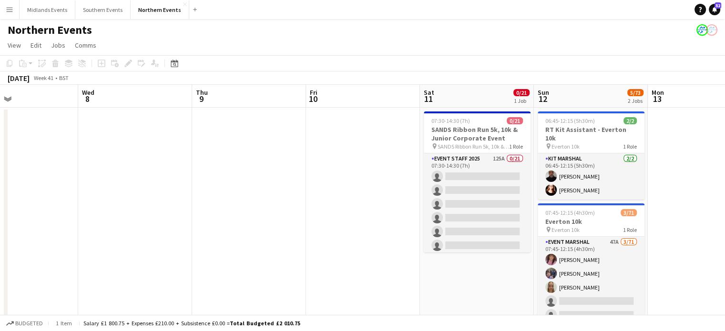
click at [13, 8] on app-icon "Menu" at bounding box center [10, 10] width 8 height 8
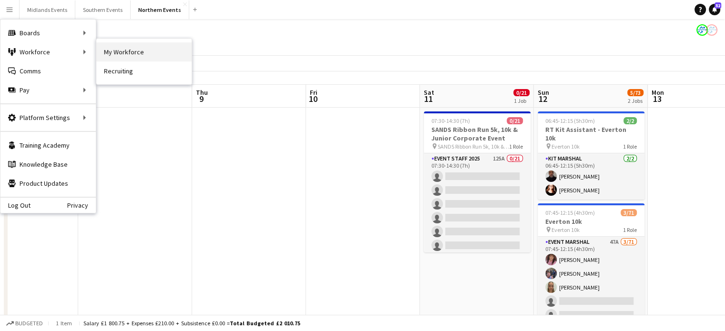
click at [114, 49] on link "My Workforce" at bounding box center [143, 51] width 95 height 19
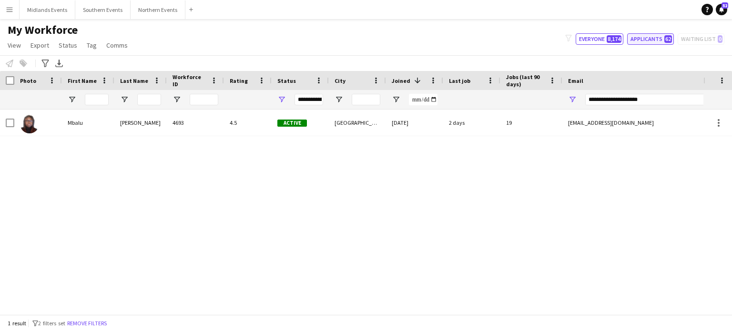
click at [640, 41] on button "Applicants 62" at bounding box center [650, 38] width 47 height 11
type input "**********"
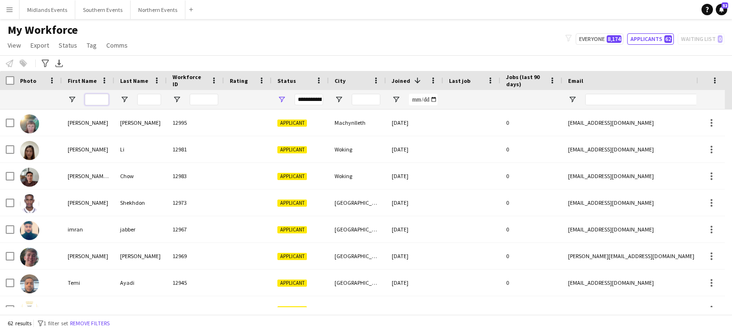
click at [93, 101] on input "First Name Filter Input" at bounding box center [97, 99] width 24 height 11
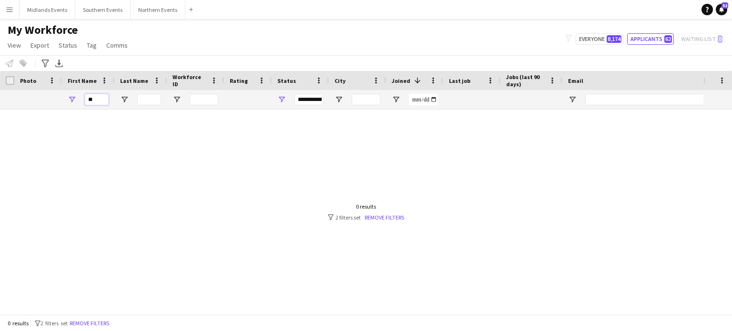
type input "*"
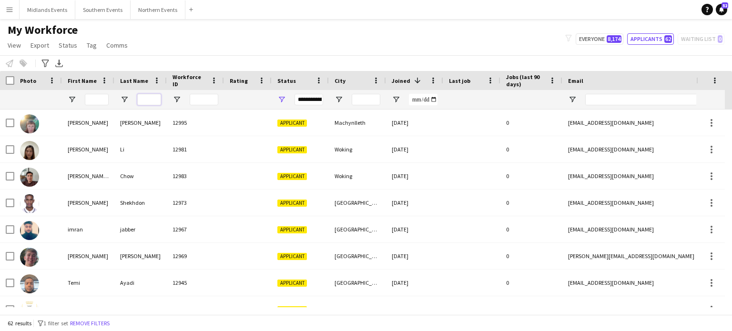
click at [149, 99] on input "Last Name Filter Input" at bounding box center [149, 99] width 24 height 11
paste input "*******"
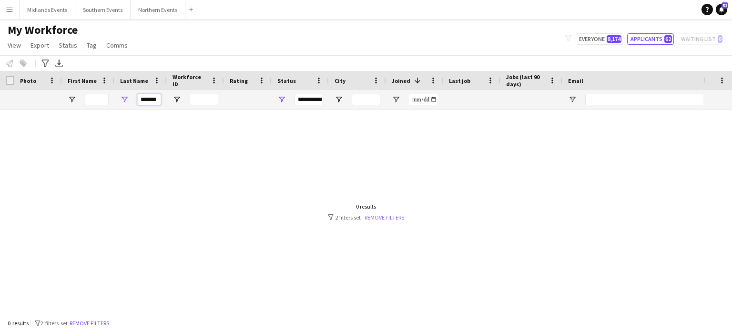
type input "*******"
click at [396, 214] on link "Remove filters" at bounding box center [385, 217] width 40 height 7
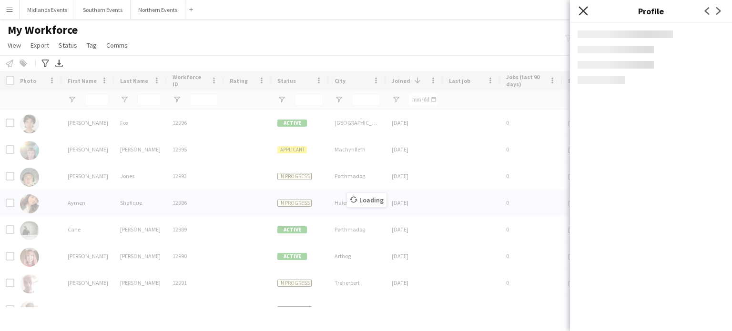
click at [586, 7] on icon at bounding box center [583, 10] width 9 height 9
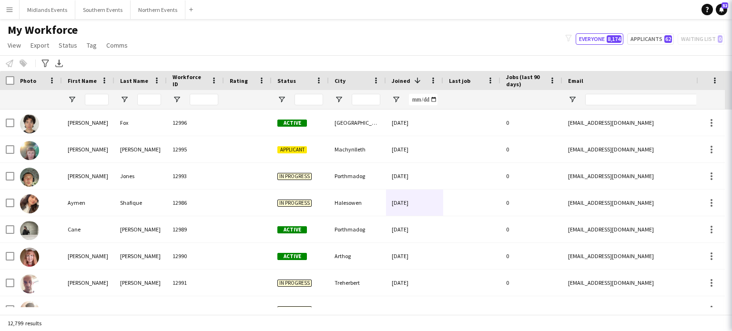
click at [731, 7] on icon at bounding box center [745, 10] width 9 height 9
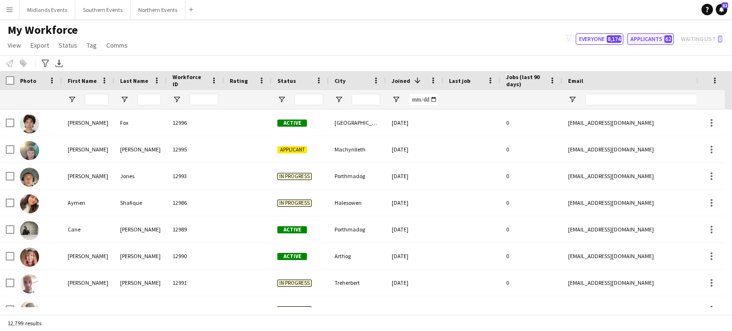
click at [646, 40] on button "Applicants 62" at bounding box center [650, 38] width 47 height 11
type input "**********"
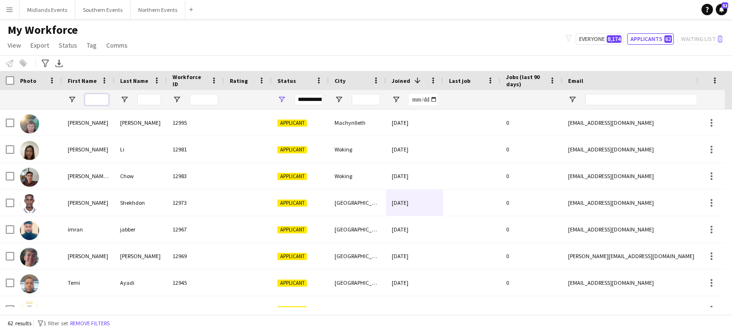
click at [105, 101] on input "First Name Filter Input" at bounding box center [97, 99] width 24 height 11
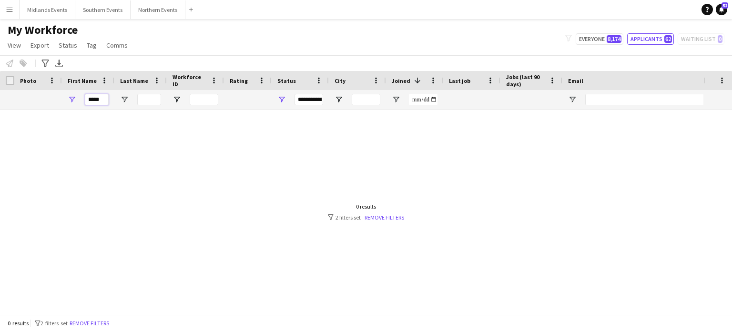
type input "*****"
